Goal: Information Seeking & Learning: Learn about a topic

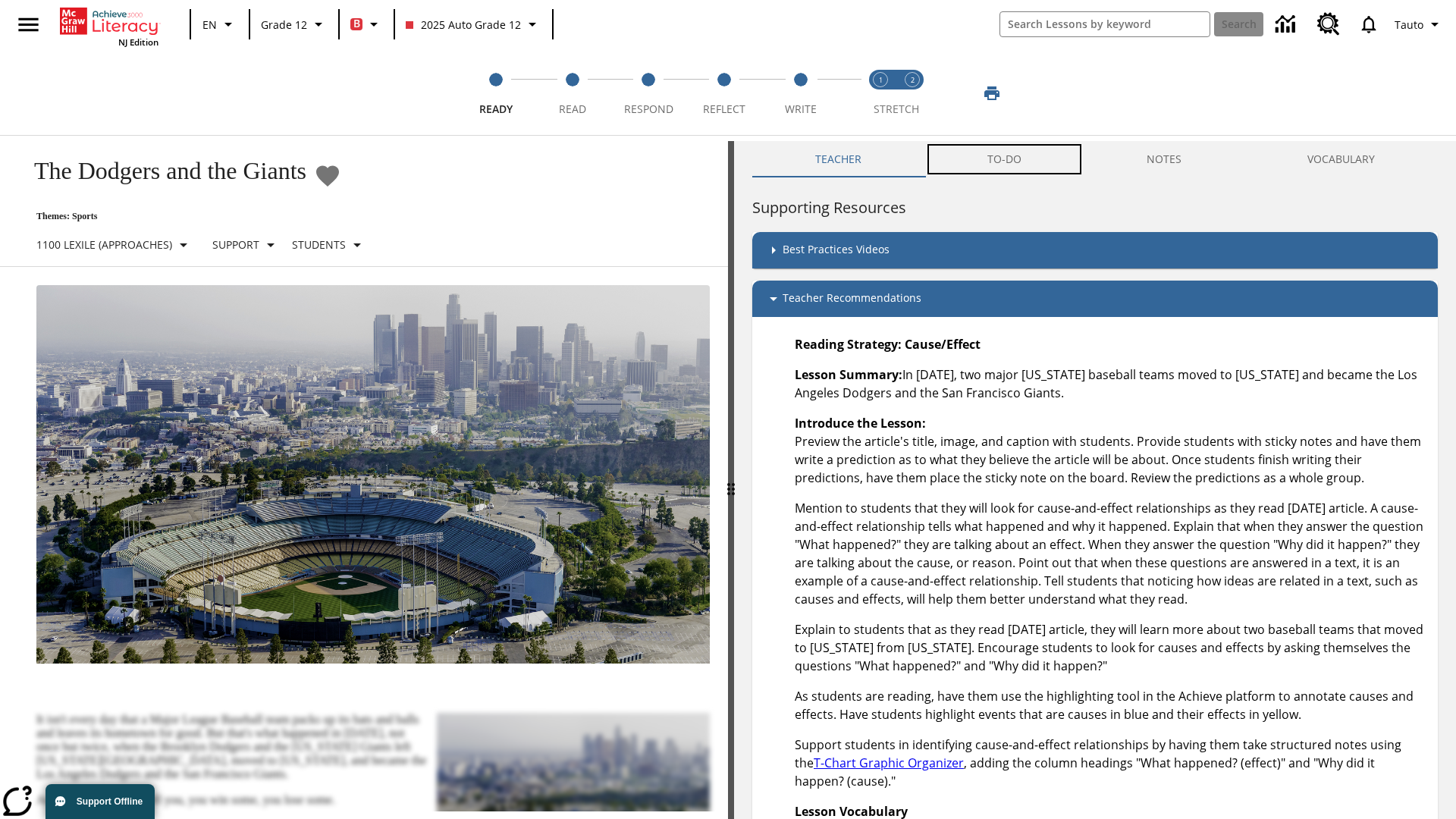
click at [1005, 159] on button "TO-DO" at bounding box center [1004, 159] width 160 height 37
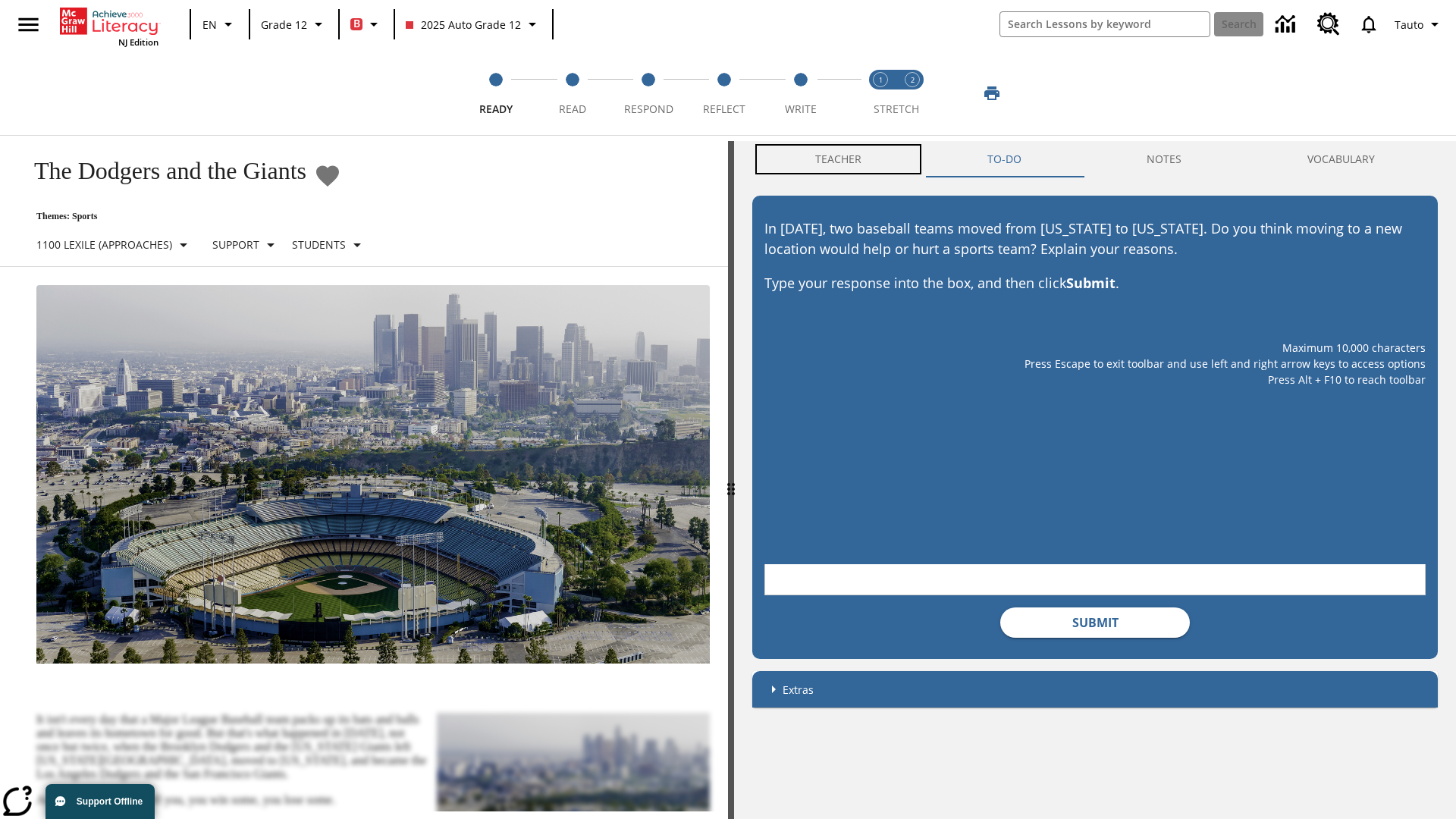
scroll to position [1, 0]
click at [839, 159] on button "Teacher" at bounding box center [838, 158] width 172 height 37
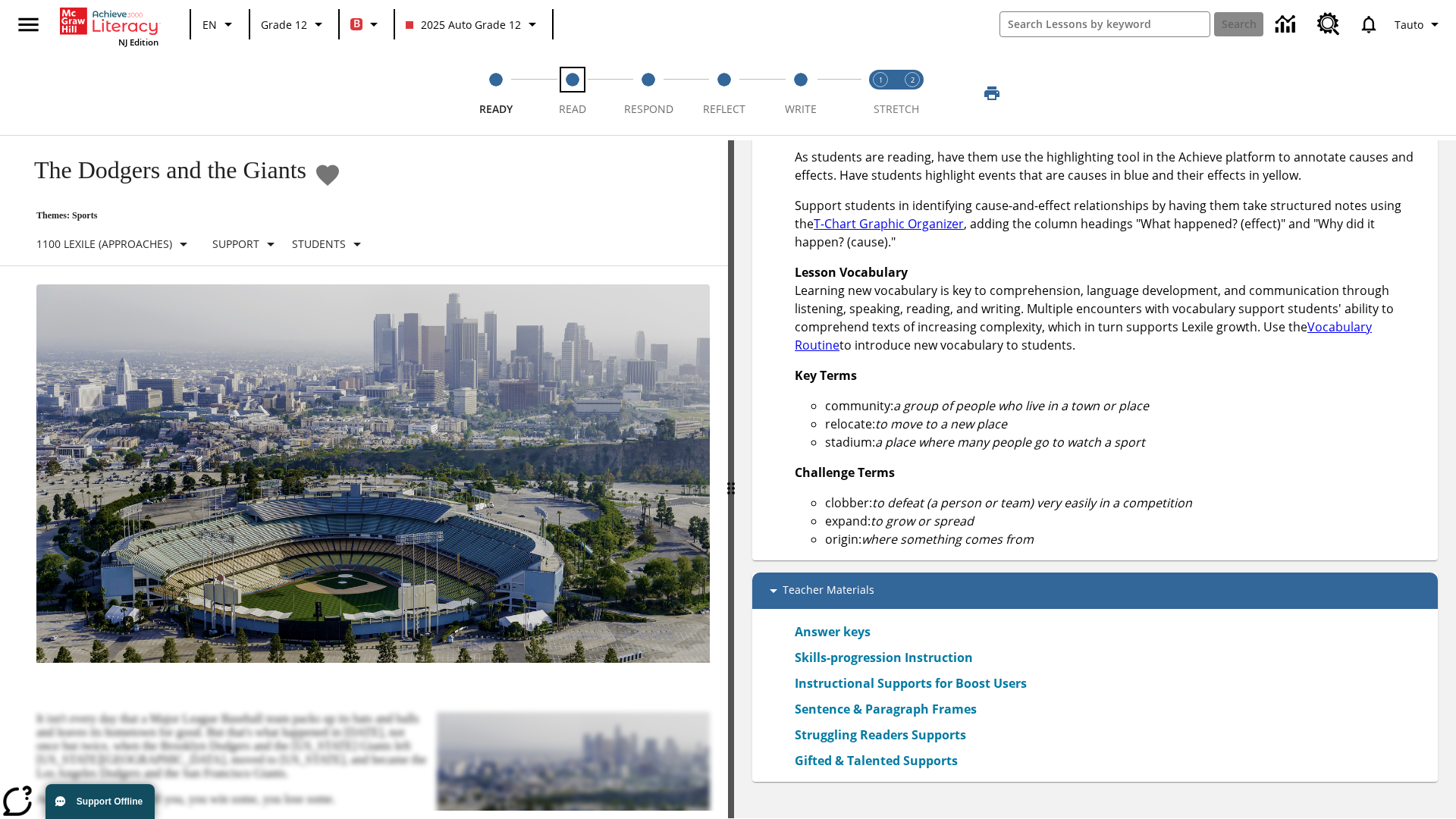
click at [572, 94] on span "Read" at bounding box center [572, 103] width 27 height 27
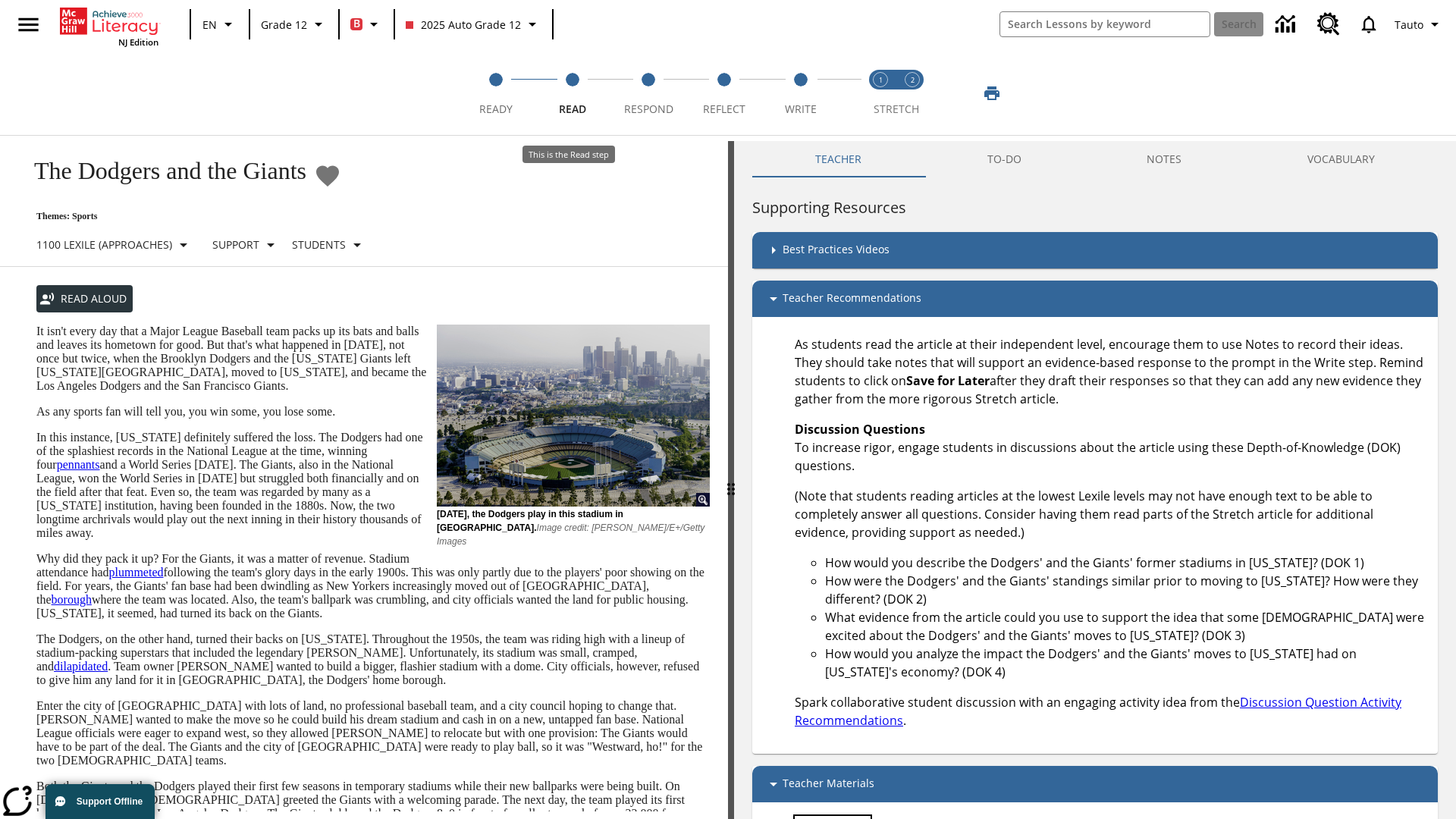
click at [833, 816] on link "Answer keys" at bounding box center [833, 825] width 76 height 18
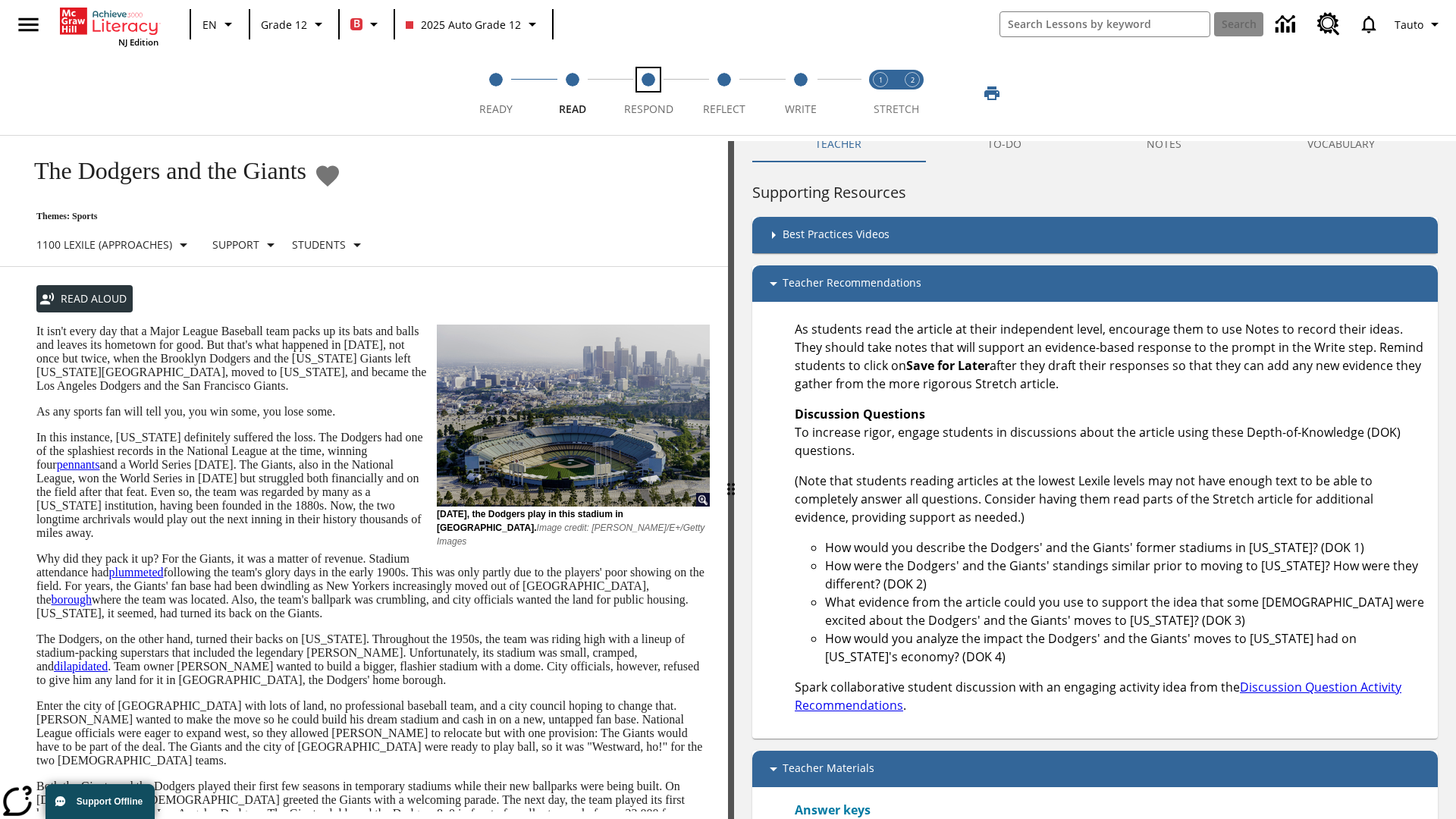
click at [648, 94] on span "Respond" at bounding box center [648, 103] width 49 height 27
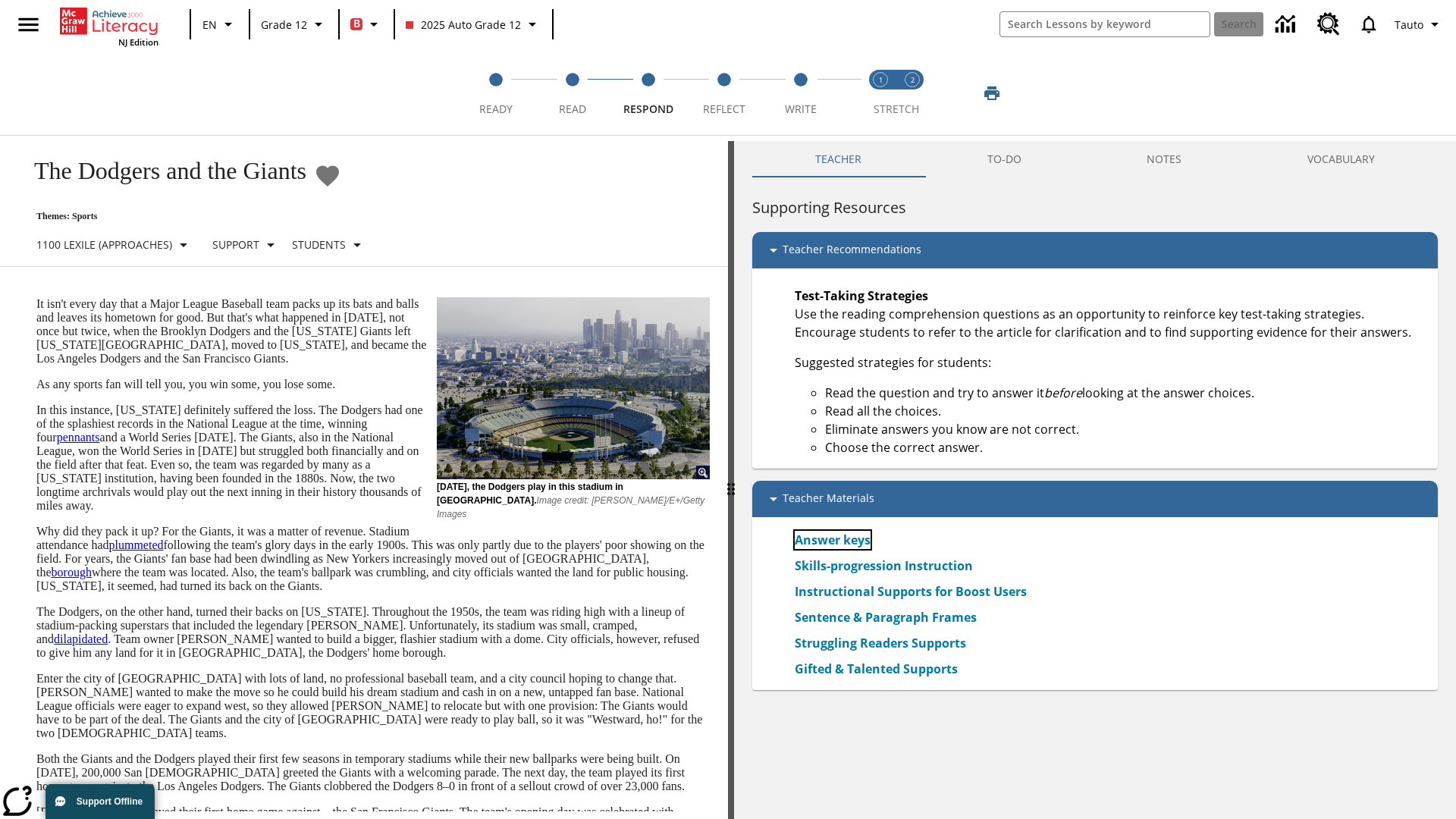
click at [833, 540] on link "Answer keys" at bounding box center [833, 540] width 76 height 18
click at [724, 94] on span "Reflect" at bounding box center [724, 103] width 43 height 27
